Goal: Find specific page/section: Find specific page/section

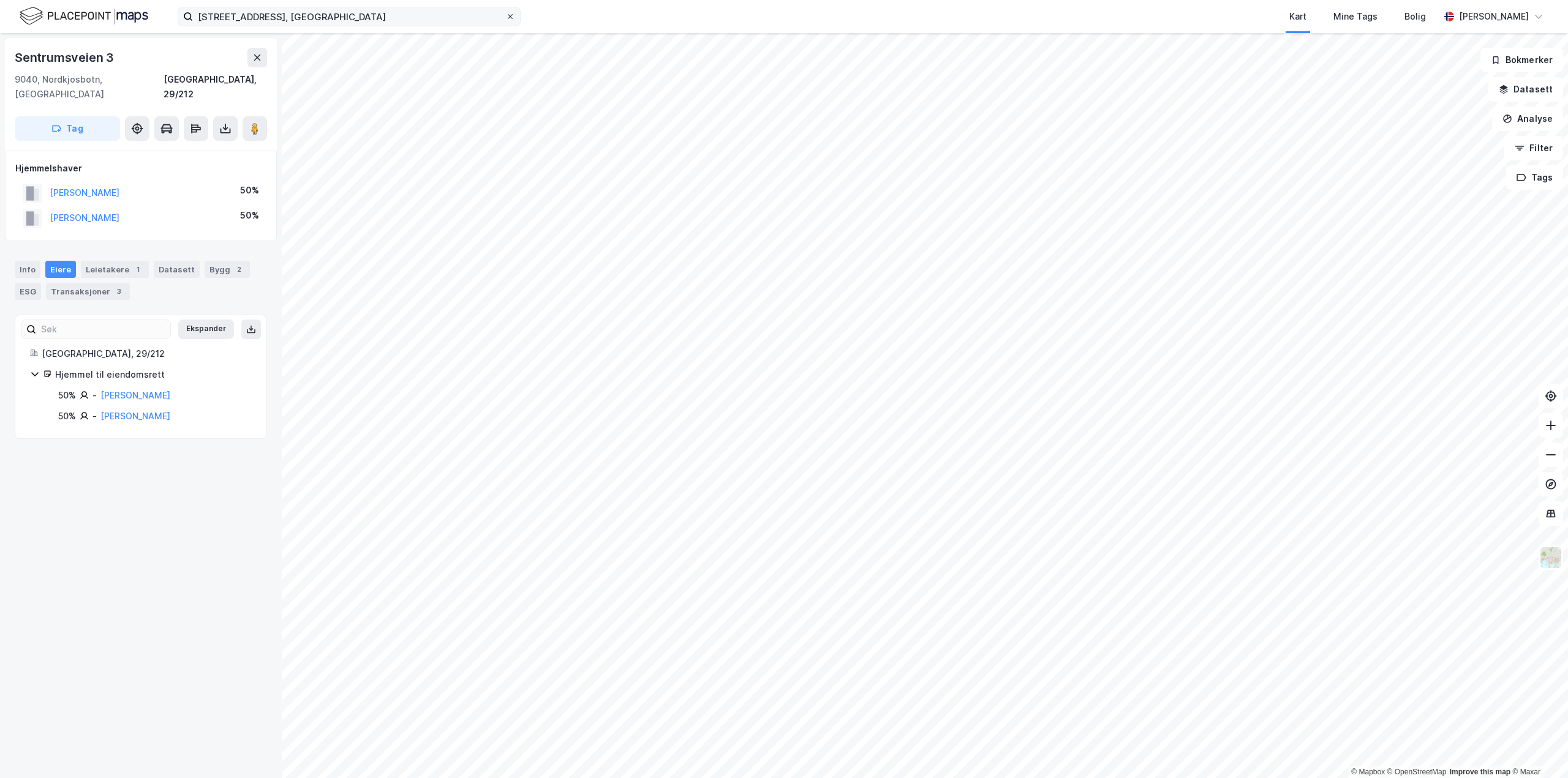
click at [509, 15] on icon at bounding box center [510, 17] width 5 height 5
click at [506, 15] on input "[STREET_ADDRESS], [GEOGRAPHIC_DATA]" at bounding box center [349, 17] width 313 height 18
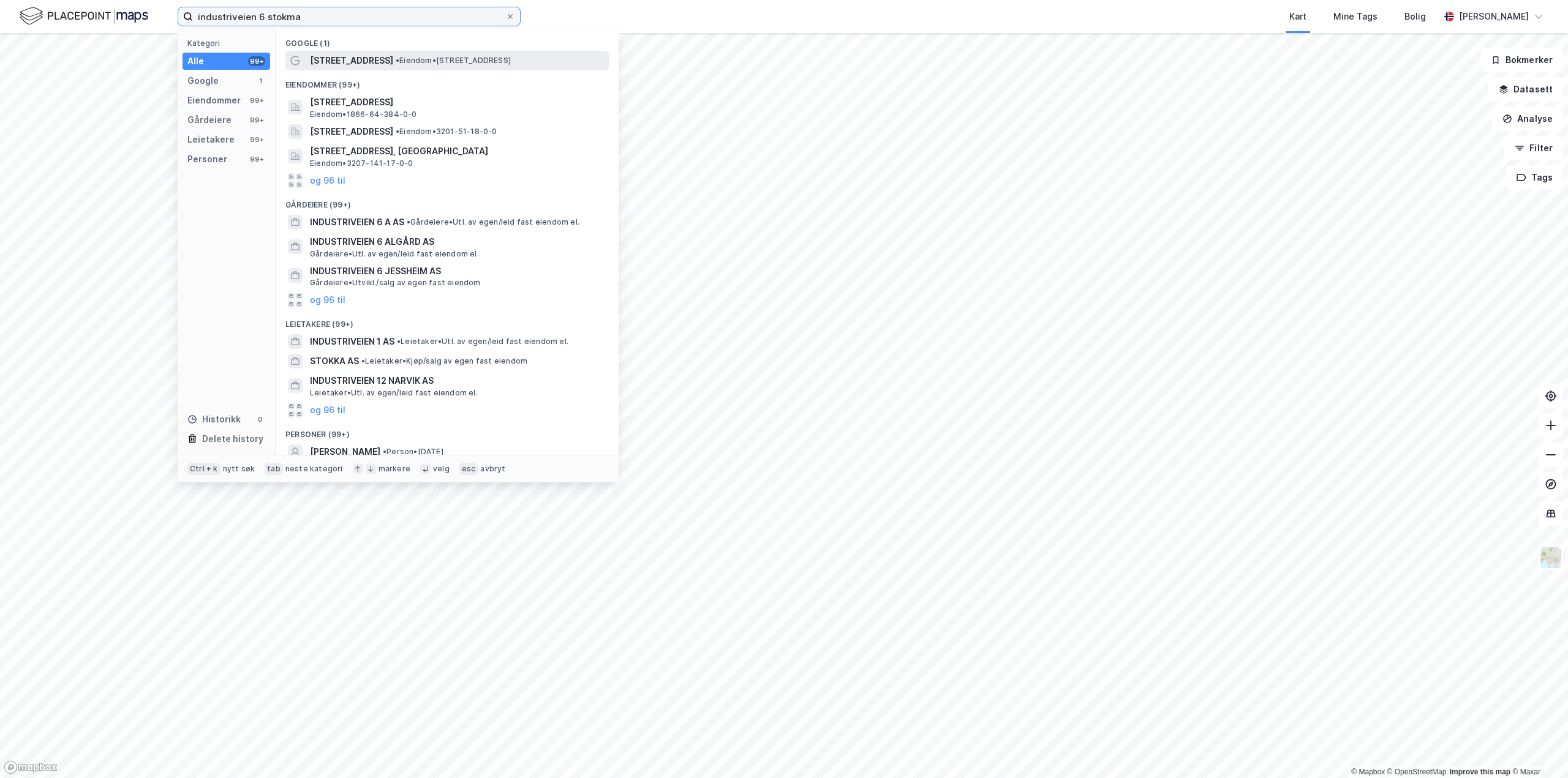
type input "industriveien 6 stokma"
click at [330, 58] on span "[STREET_ADDRESS]" at bounding box center [351, 61] width 84 height 15
